Goal: Task Accomplishment & Management: Complete application form

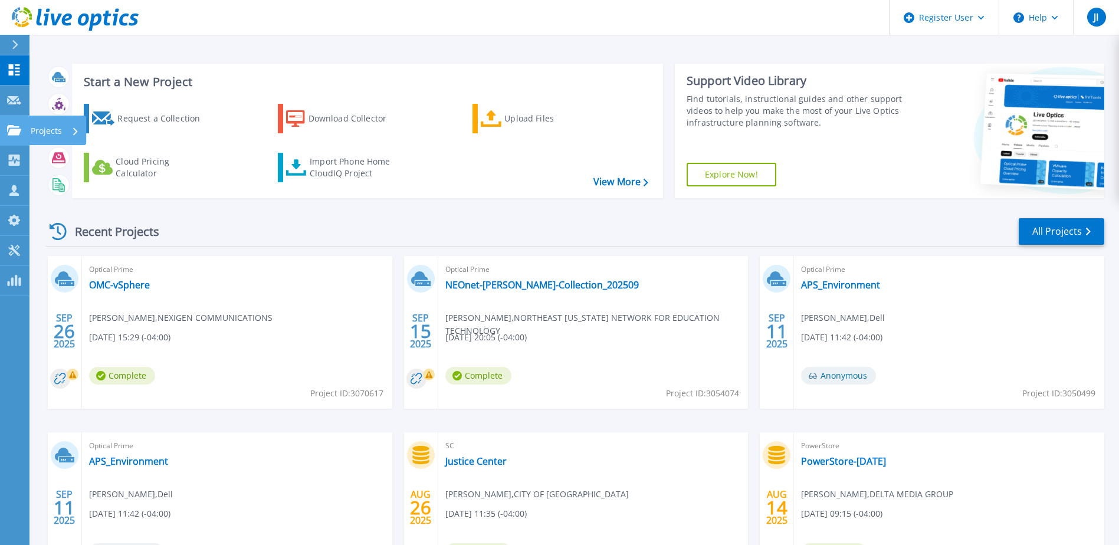
click at [57, 129] on p "Projects" at bounding box center [46, 131] width 31 height 31
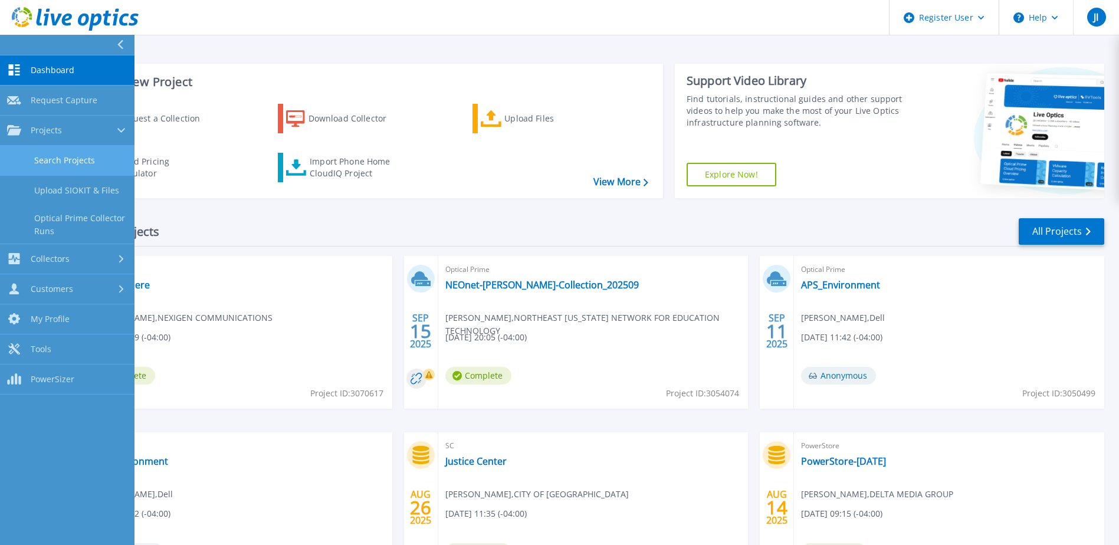
click at [74, 162] on link "Search Projects" at bounding box center [67, 161] width 134 height 30
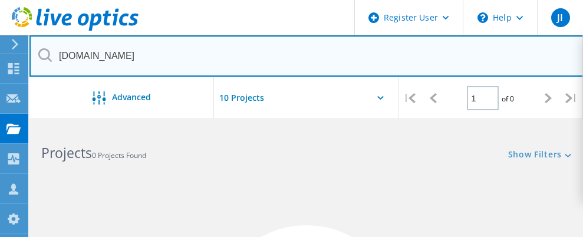
click at [219, 65] on input "ctgadvisor.com" at bounding box center [306, 55] width 554 height 41
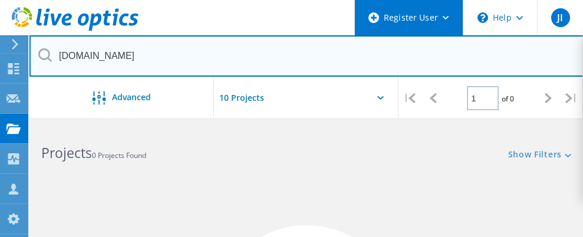
paste input "mmummert@cnbohio"
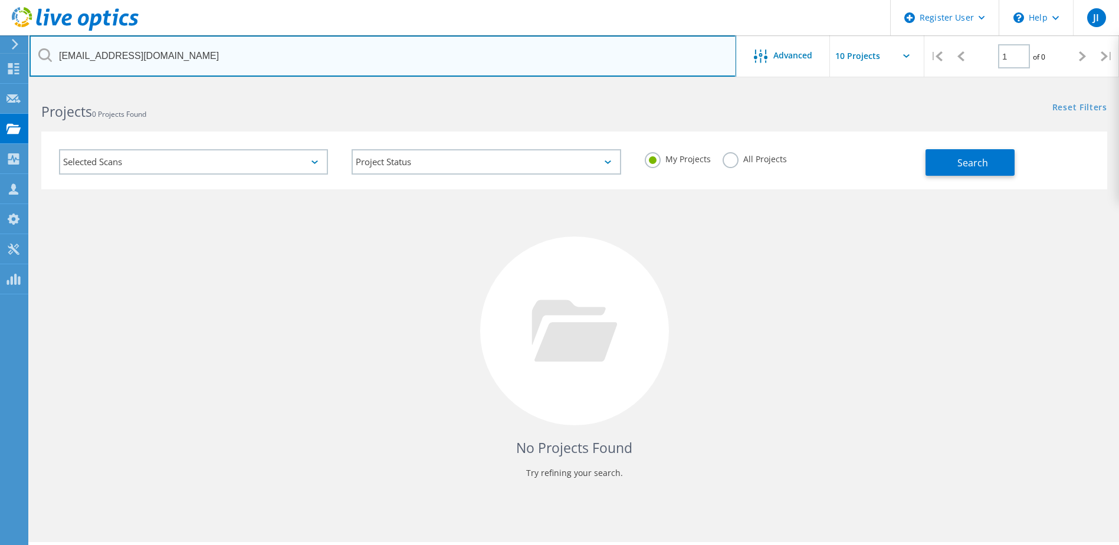
type input "mmummert@cnbohio.com"
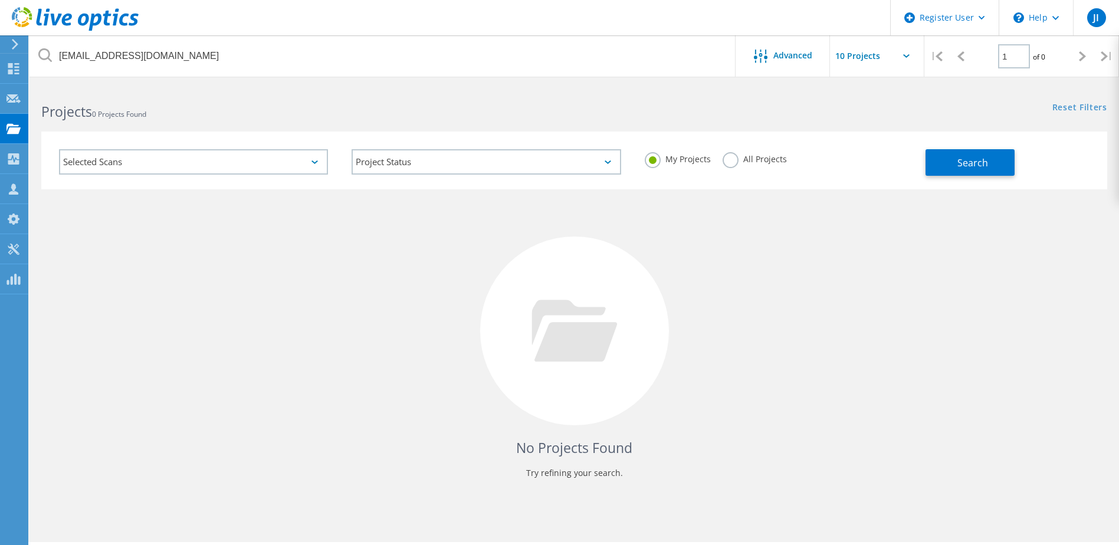
click at [734, 163] on label "All Projects" at bounding box center [754, 157] width 64 height 11
click at [0, 0] on input "All Projects" at bounding box center [0, 0] width 0 height 0
click at [960, 165] on span "Search" at bounding box center [972, 162] width 31 height 13
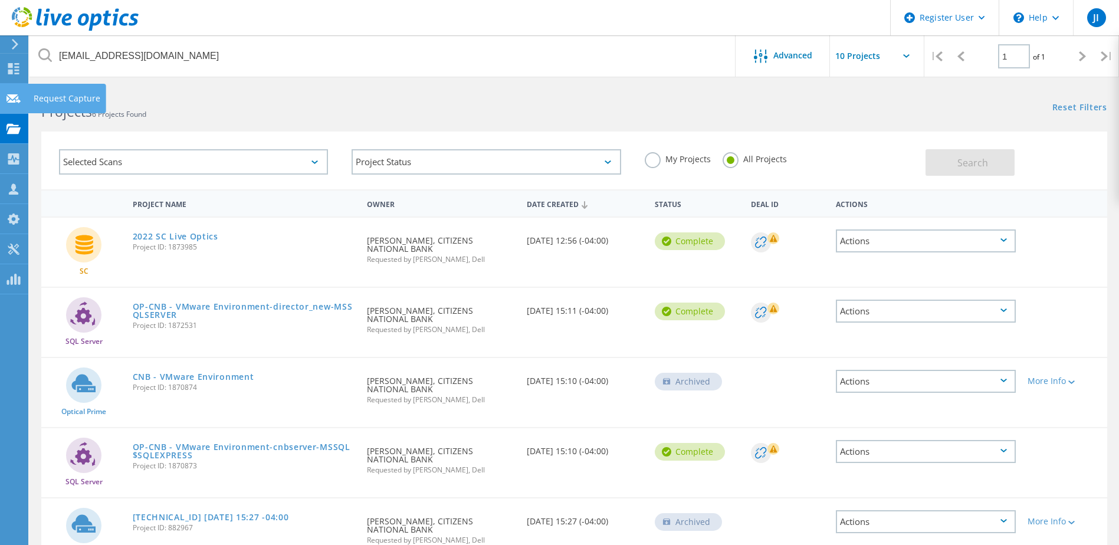
click at [61, 97] on div "Request Capture" at bounding box center [67, 98] width 67 height 8
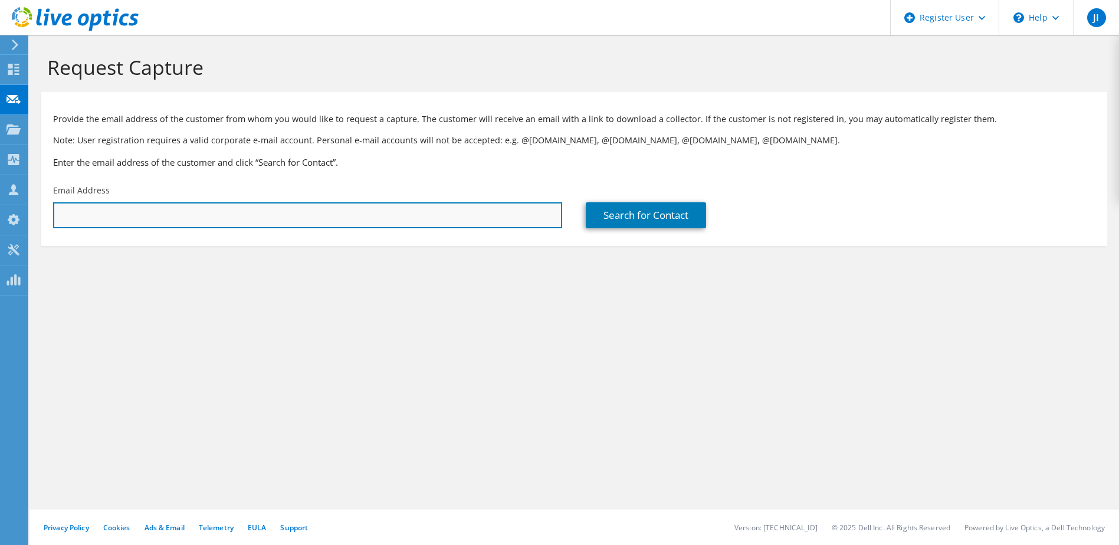
click at [300, 205] on input "text" at bounding box center [307, 215] width 509 height 26
paste input "mmummert@cnbohio.com"
type input "mmummert@cnbohio.com"
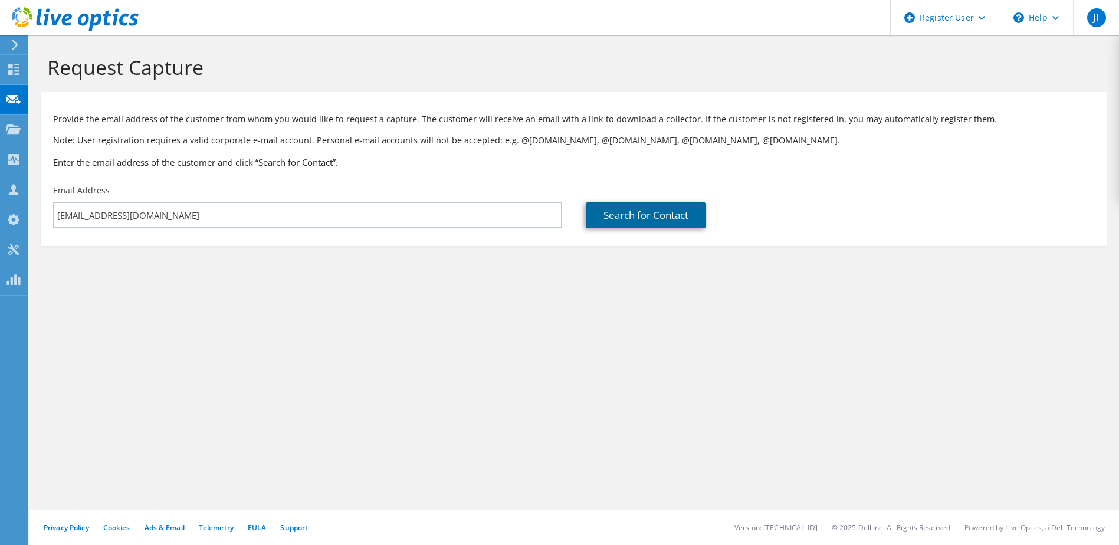
click at [679, 216] on link "Search for Contact" at bounding box center [646, 215] width 120 height 26
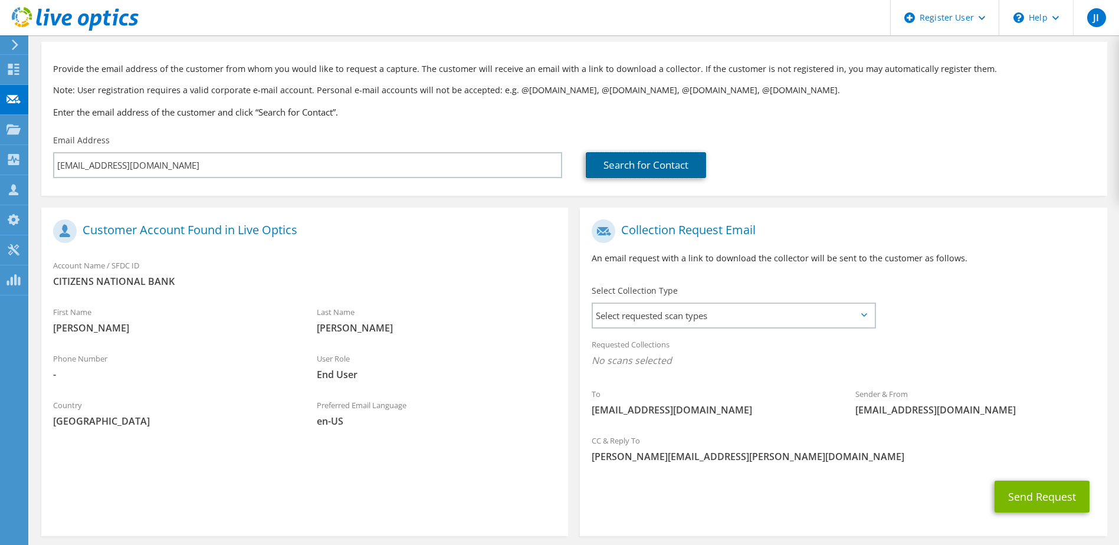
scroll to position [100, 0]
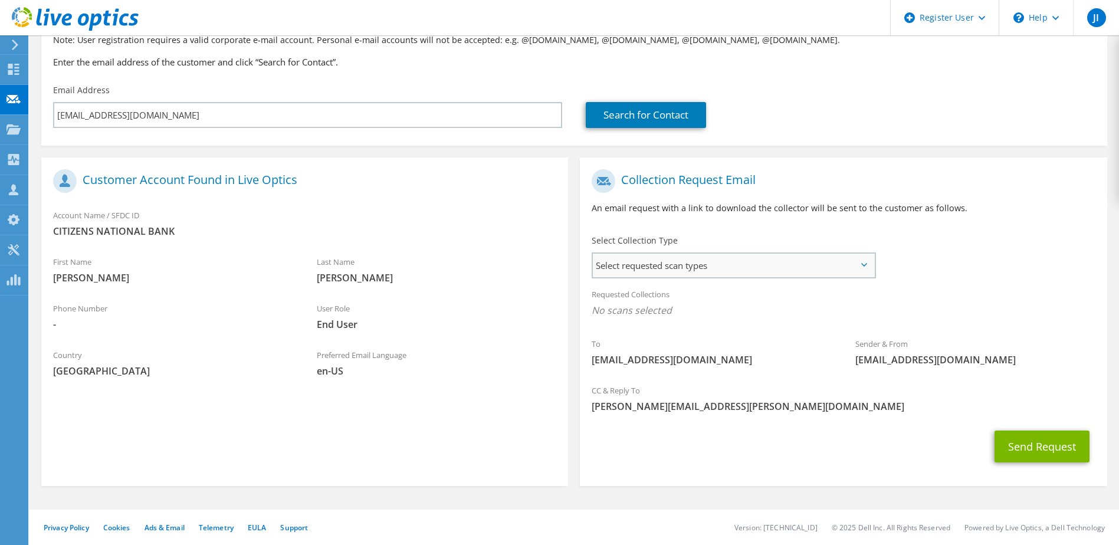
click at [757, 259] on span "Select requested scan types" at bounding box center [733, 266] width 281 height 24
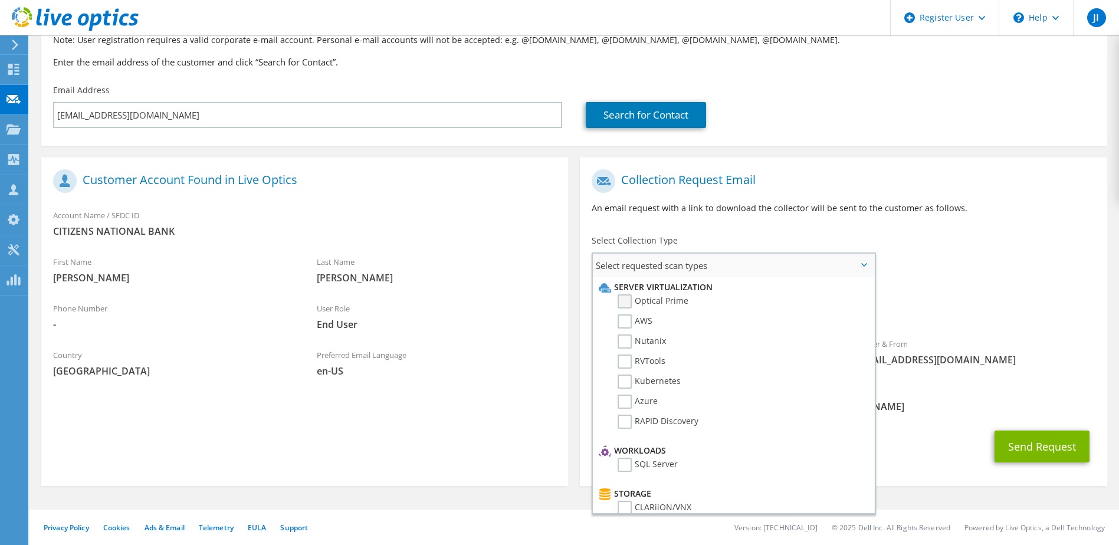
click at [629, 305] on label "Optical Prime" at bounding box center [652, 301] width 71 height 14
click at [0, 0] on input "Optical Prime" at bounding box center [0, 0] width 0 height 0
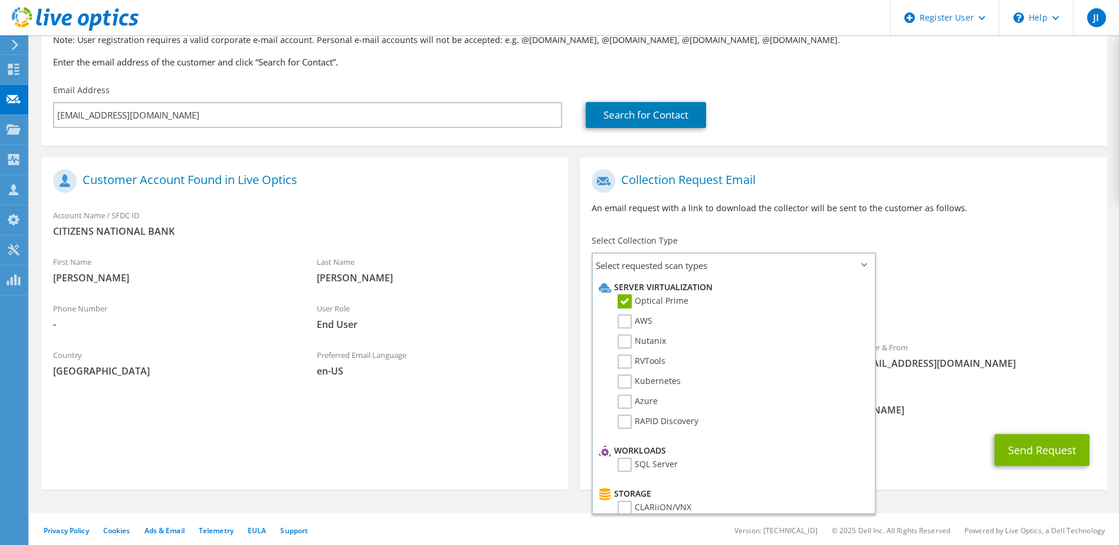
click at [1064, 265] on div "To mmummert@cnbohio.com Sender & From liveoptics@liveoptics.com" at bounding box center [843, 272] width 527 height 218
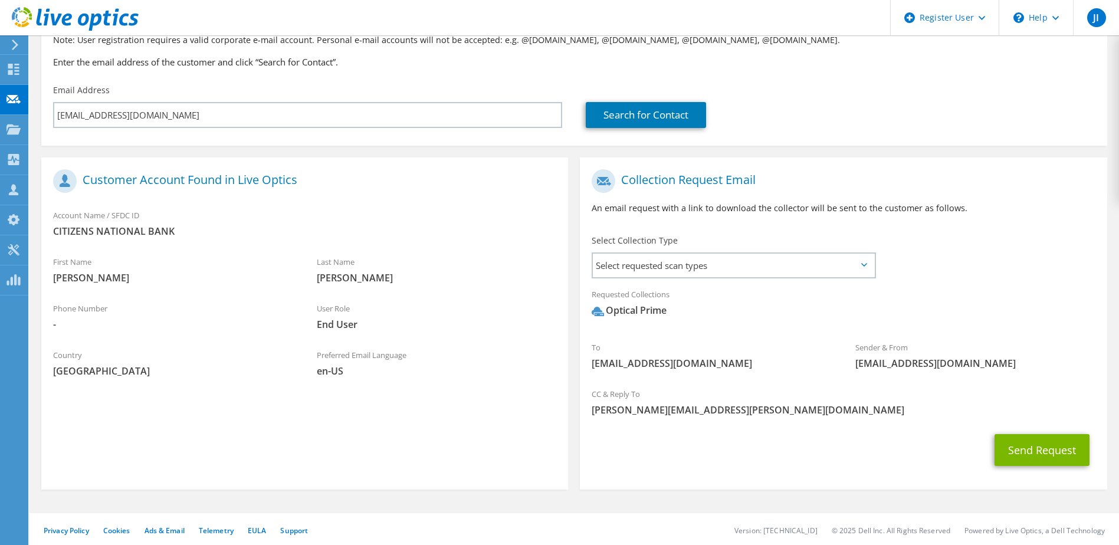
scroll to position [104, 0]
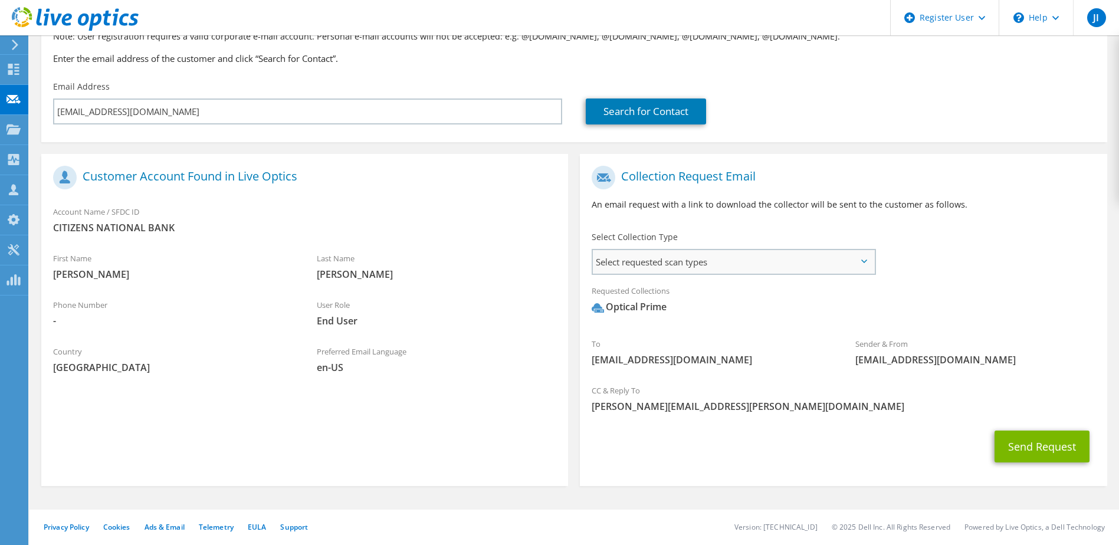
click at [829, 270] on span "Select requested scan types" at bounding box center [733, 262] width 281 height 24
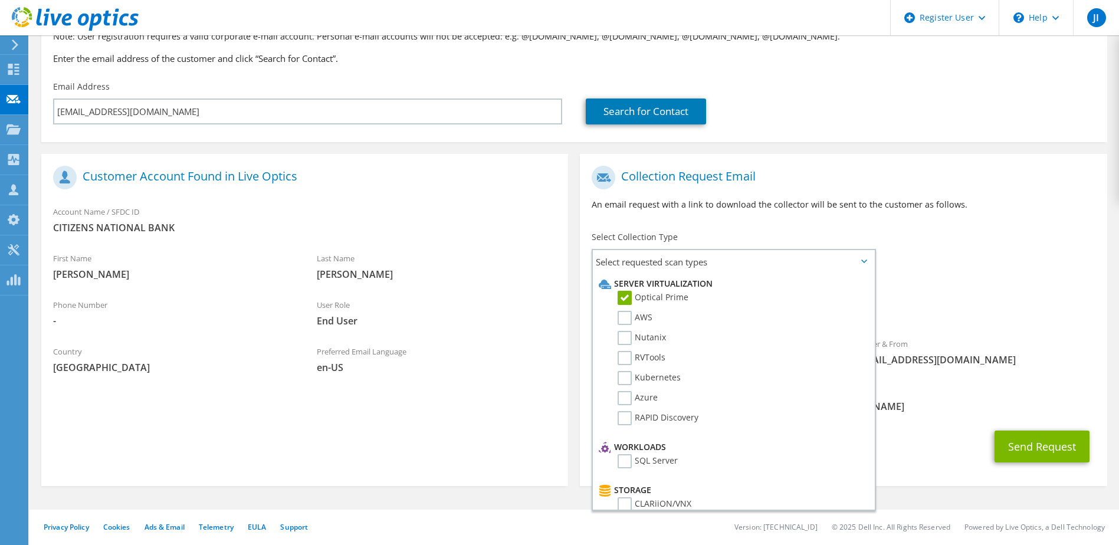
click at [944, 242] on div "To mmummert@cnbohio.com Sender & From liveoptics@liveoptics.com" at bounding box center [843, 269] width 527 height 218
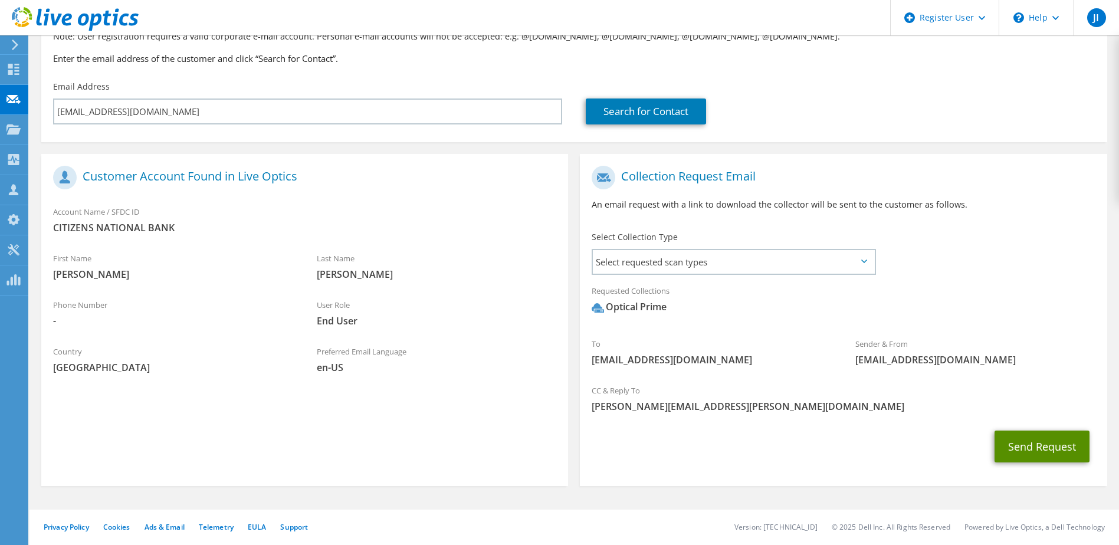
click at [1025, 446] on button "Send Request" at bounding box center [1041, 447] width 95 height 32
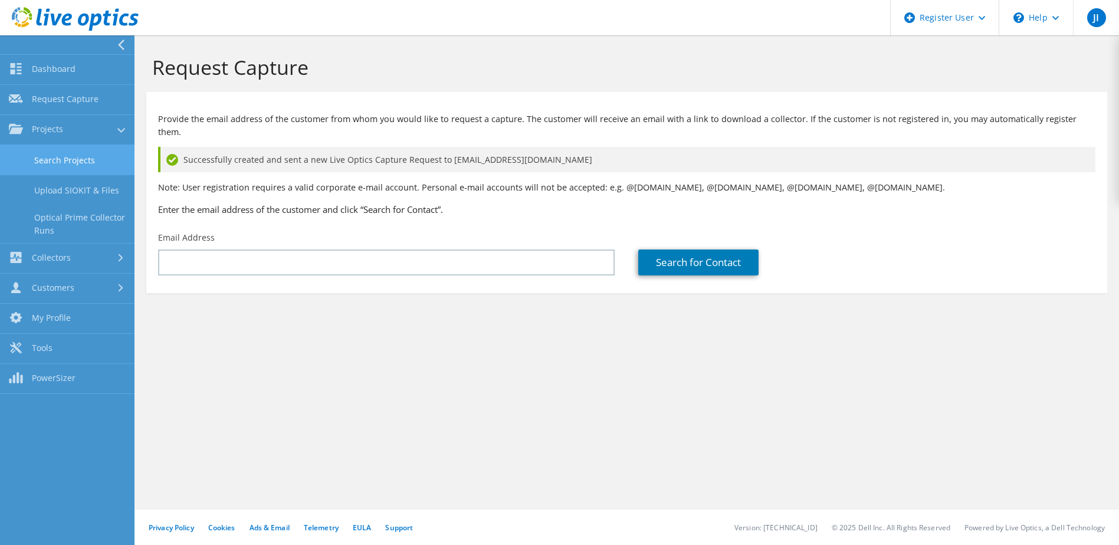
click at [109, 159] on link "Search Projects" at bounding box center [67, 160] width 134 height 30
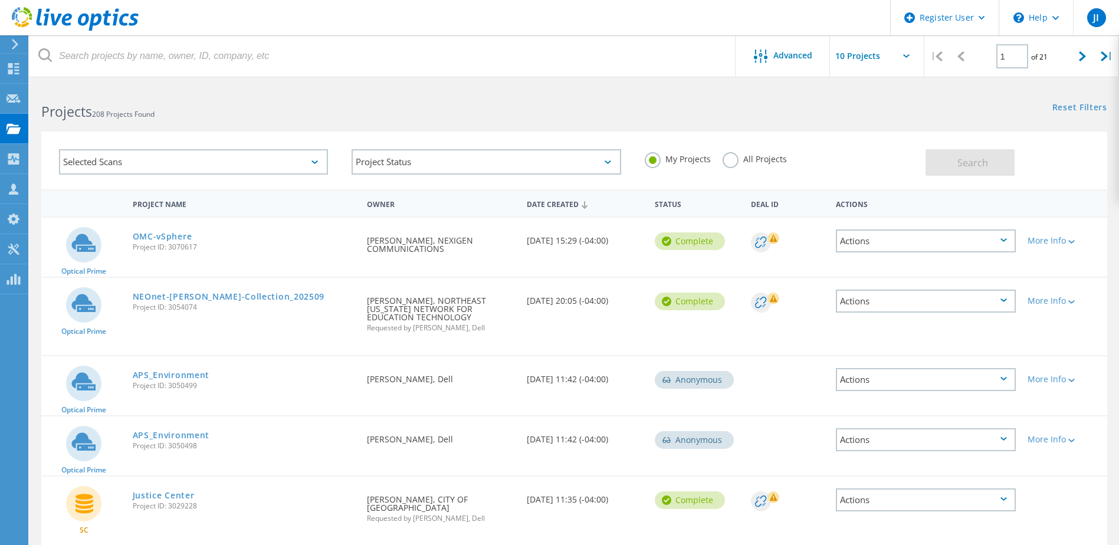
click at [728, 161] on label "All Projects" at bounding box center [754, 157] width 64 height 11
click at [0, 0] on input "All Projects" at bounding box center [0, 0] width 0 height 0
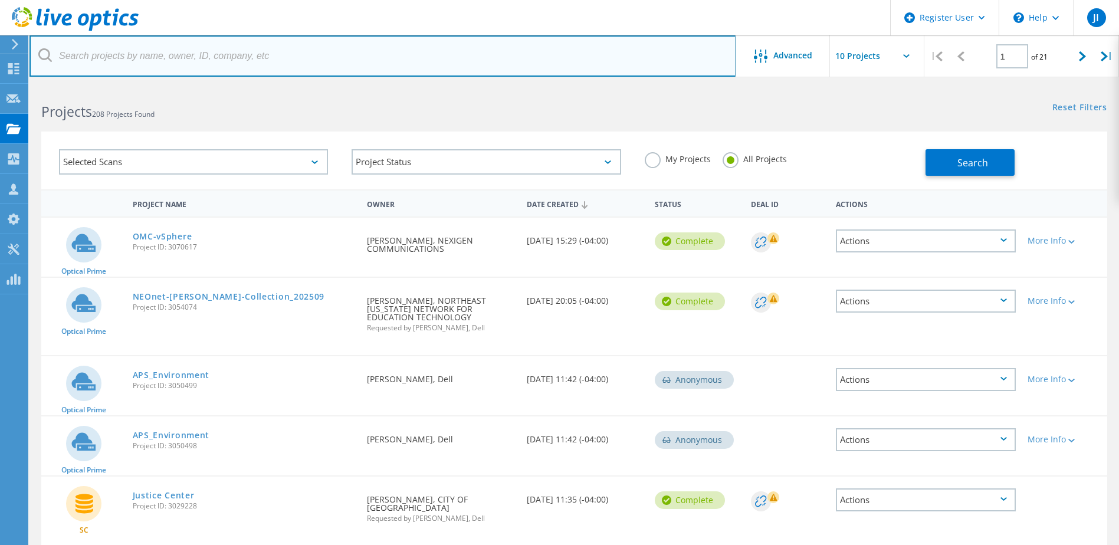
click at [491, 54] on input "text" at bounding box center [382, 55] width 707 height 41
paste input "mmummert@cnbohio.com"
type input "mmummert@cnbohio.com"
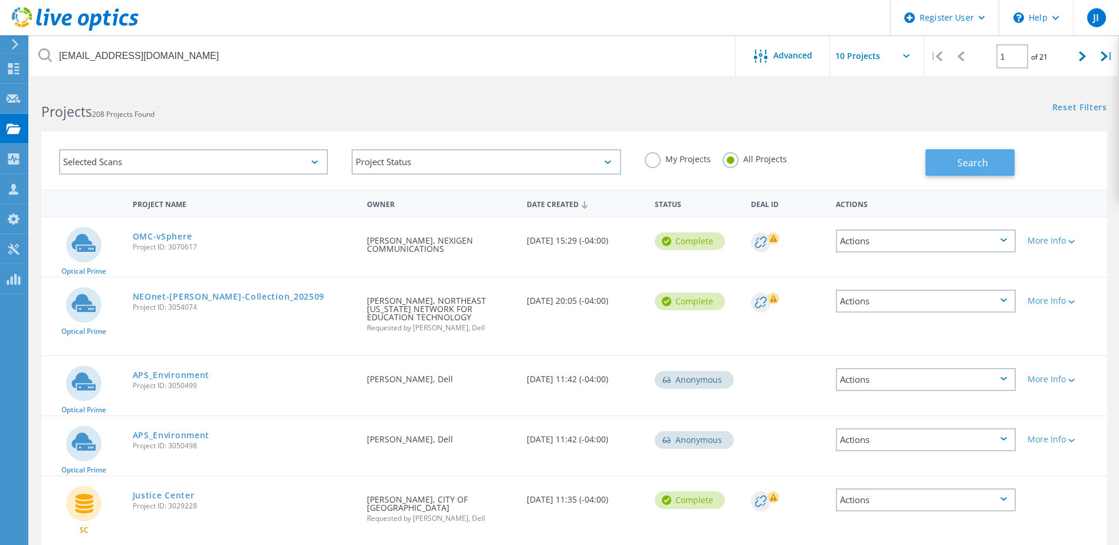
click at [1000, 162] on button "Search" at bounding box center [969, 162] width 89 height 27
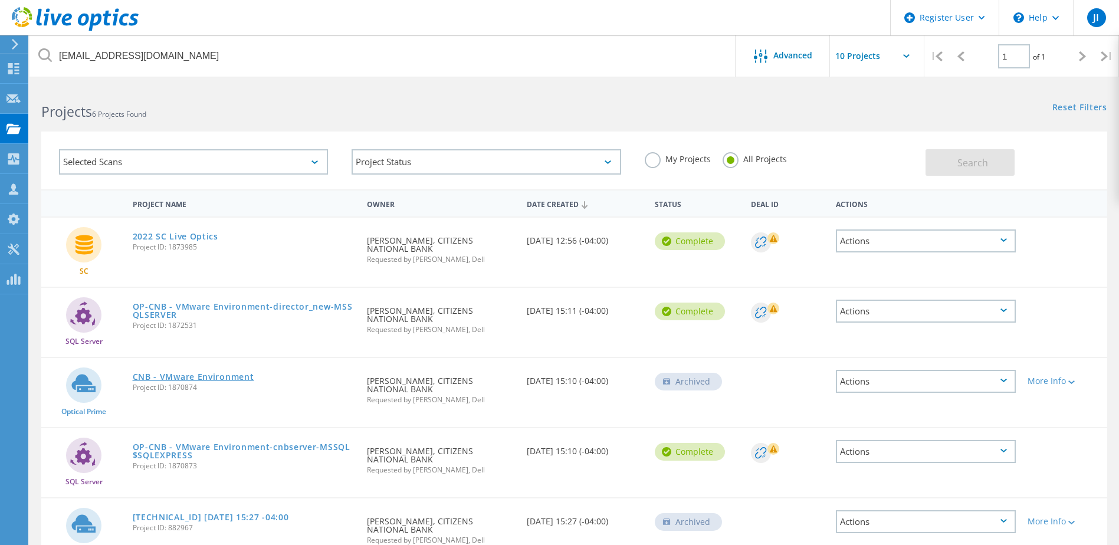
click at [232, 375] on link "CNB - VMware Environment" at bounding box center [193, 377] width 121 height 8
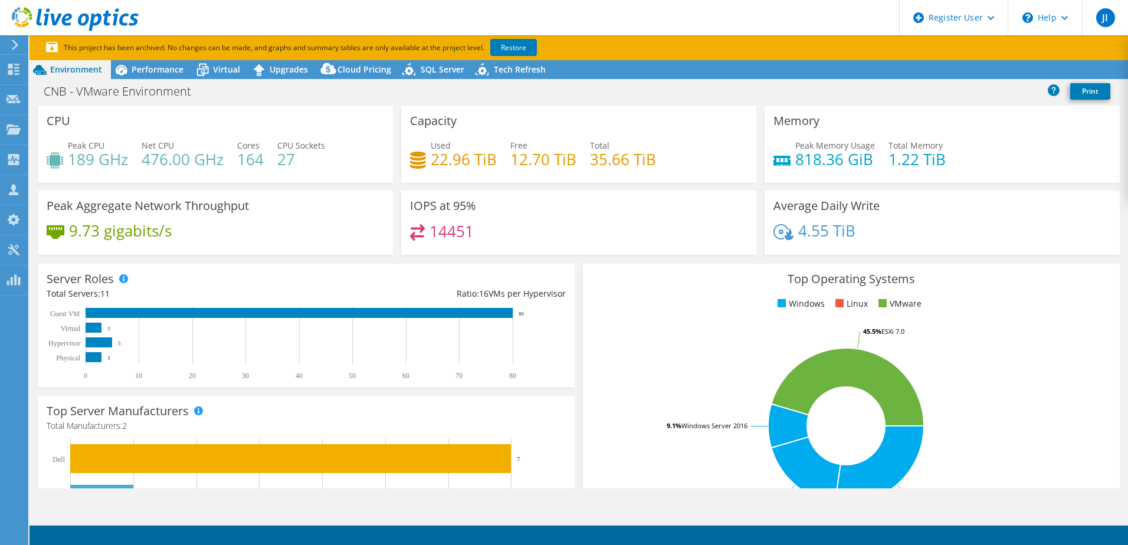
select select "USD"
click at [160, 78] on div "Performance" at bounding box center [151, 69] width 81 height 19
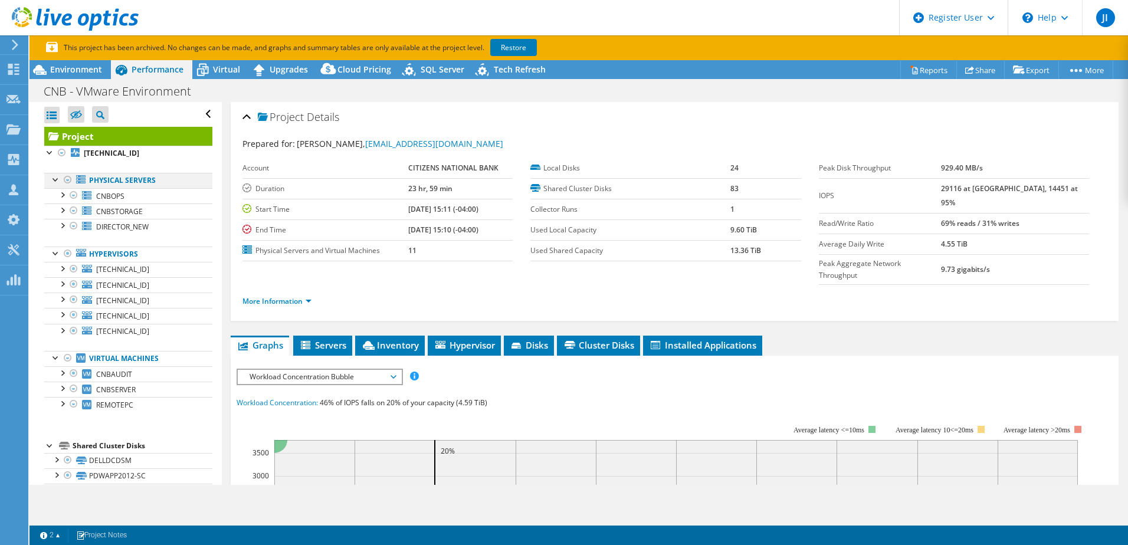
click at [70, 184] on div at bounding box center [68, 180] width 12 height 14
click at [70, 183] on div at bounding box center [68, 180] width 12 height 14
click at [91, 72] on span "Environment" at bounding box center [76, 69] width 52 height 11
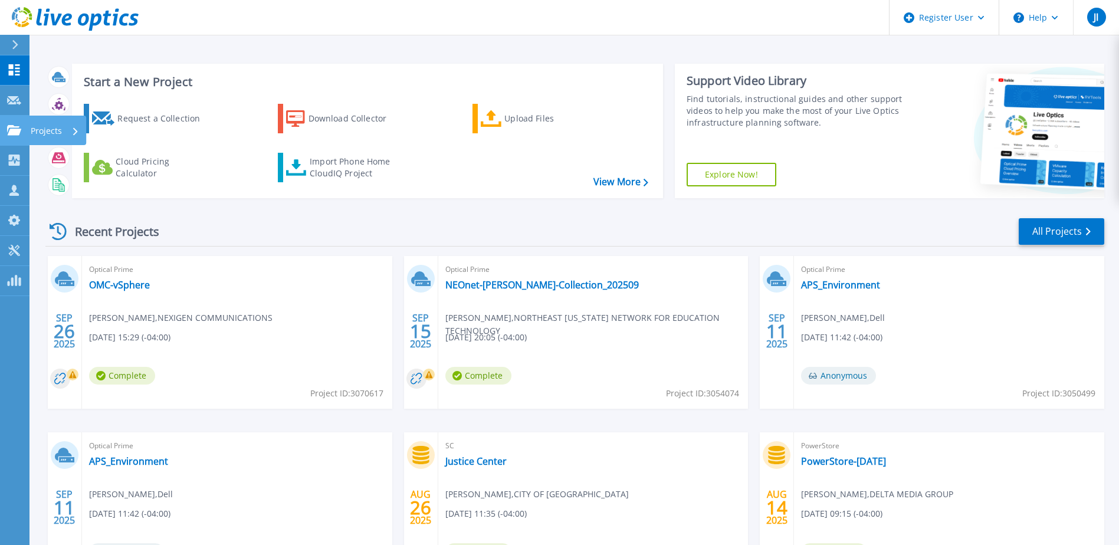
click at [36, 130] on p "Projects" at bounding box center [46, 131] width 31 height 31
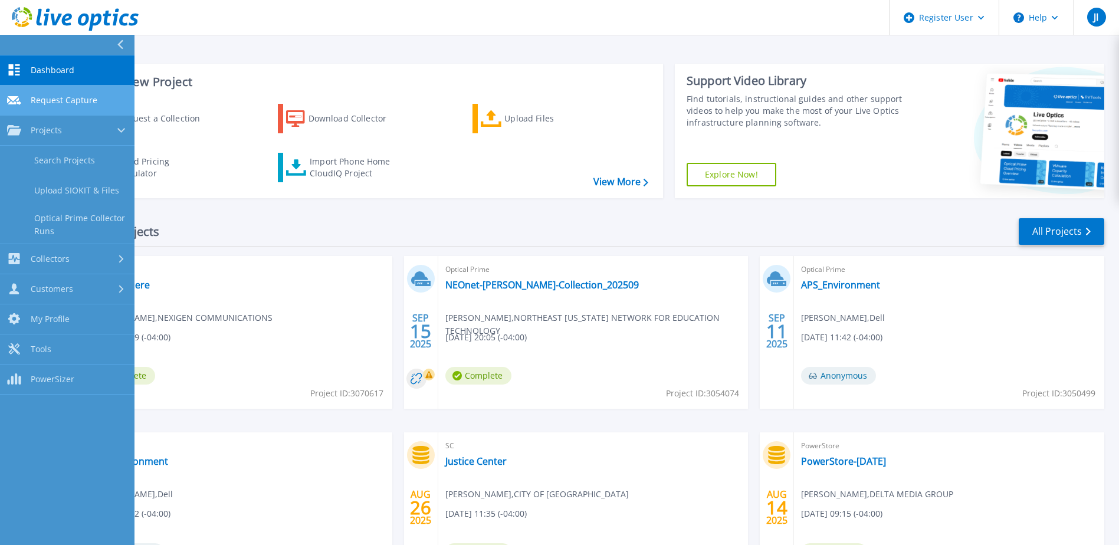
click at [66, 106] on link "Request Capture Request Capture" at bounding box center [67, 101] width 134 height 30
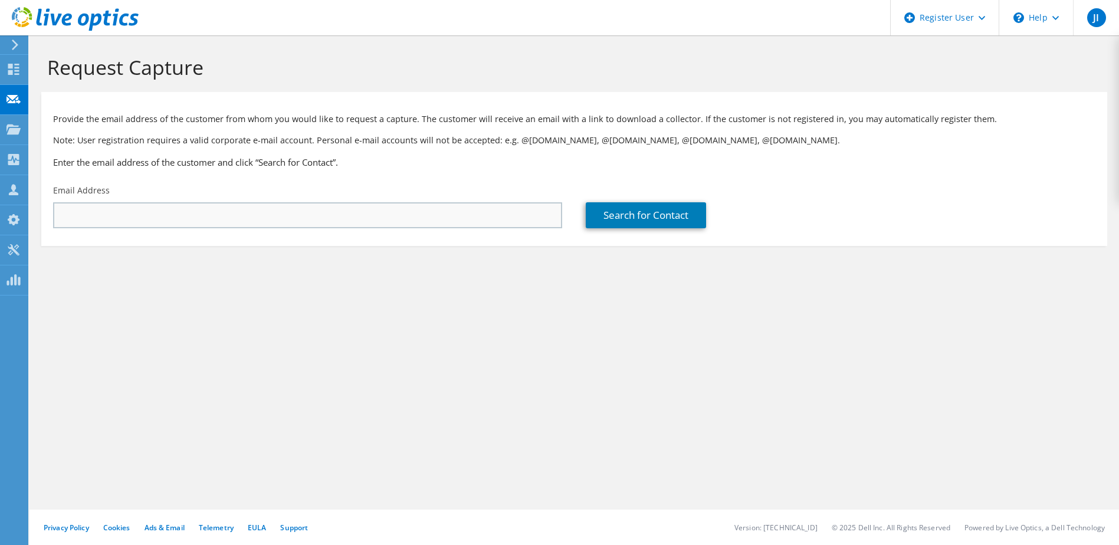
type input "[EMAIL_ADDRESS][DOMAIN_NAME]"
click at [663, 224] on link "Search for Contact" at bounding box center [646, 215] width 120 height 26
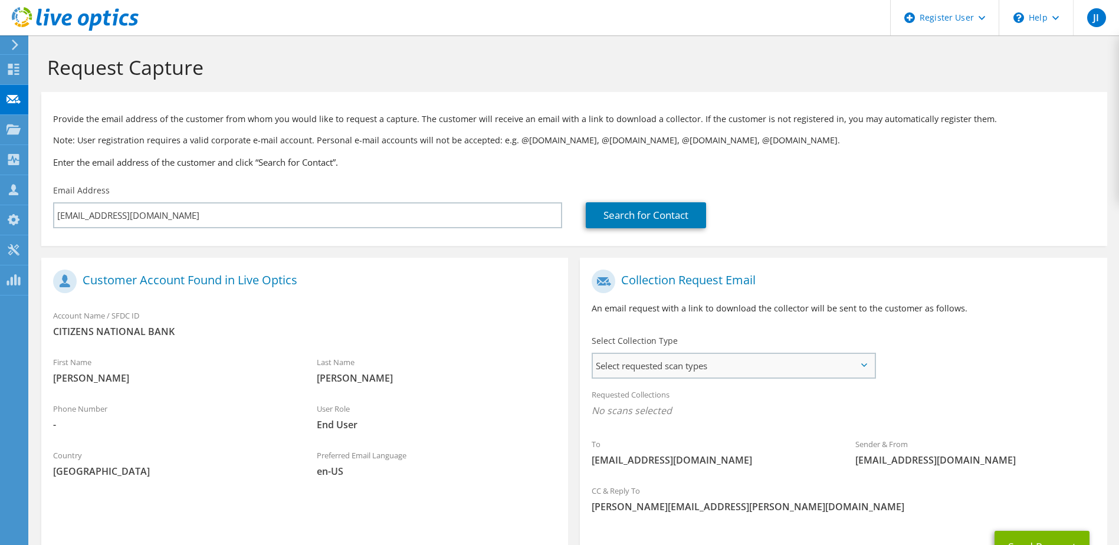
click at [675, 362] on span "Select requested scan types" at bounding box center [733, 366] width 281 height 24
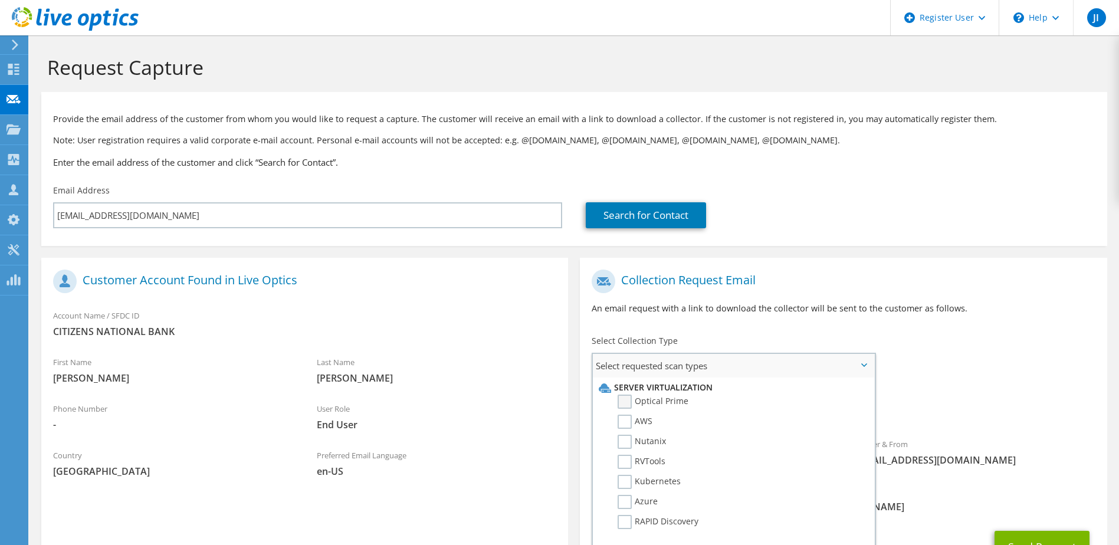
click at [668, 400] on label "Optical Prime" at bounding box center [652, 402] width 71 height 14
click at [0, 0] on input "Optical Prime" at bounding box center [0, 0] width 0 height 0
click at [965, 299] on div "Collection Request Email An email request with a link to download the collector…" at bounding box center [843, 296] width 527 height 65
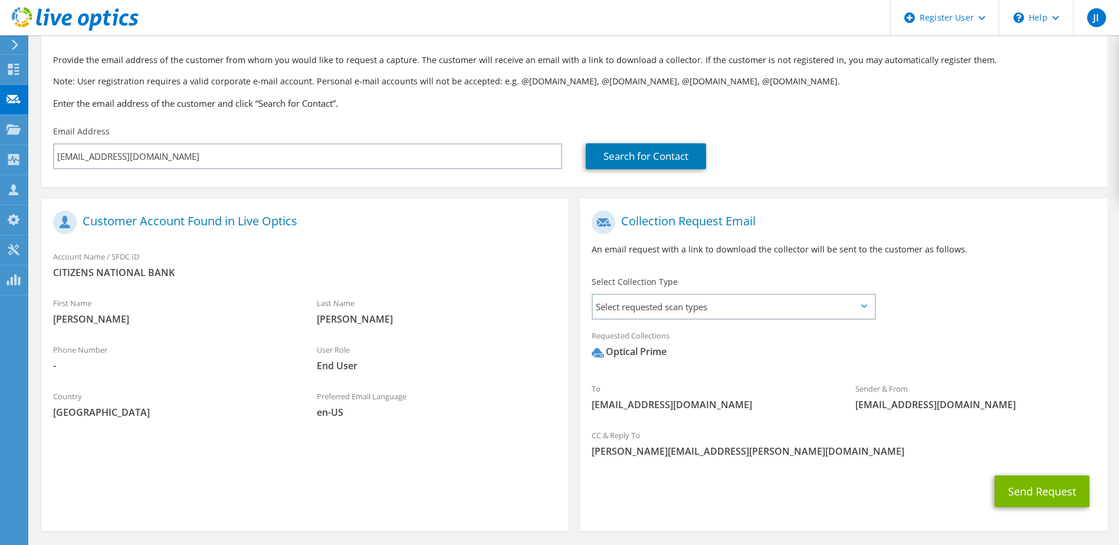
scroll to position [104, 0]
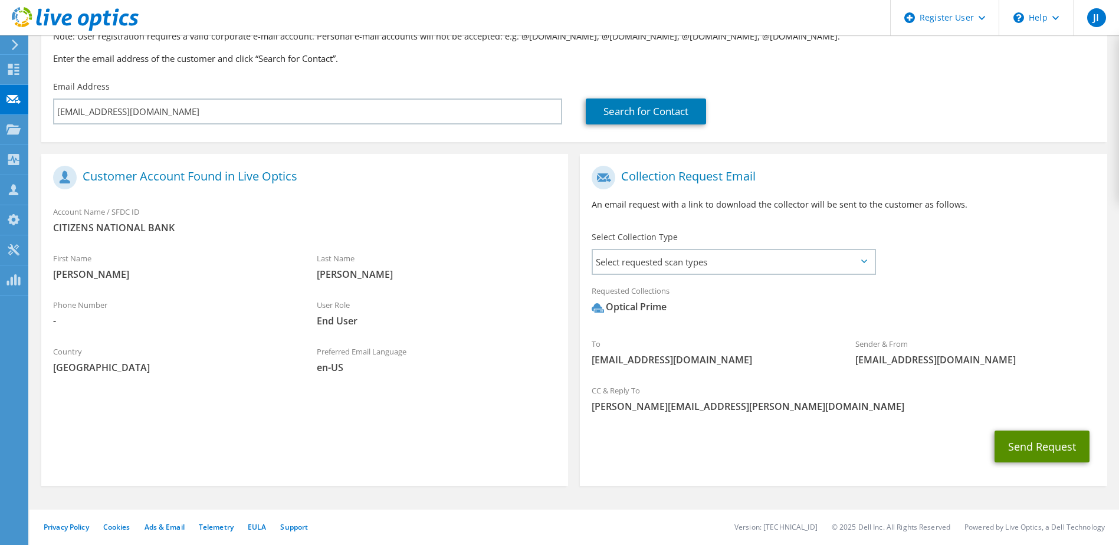
click at [1042, 454] on button "Send Request" at bounding box center [1041, 447] width 95 height 32
